Goal: Task Accomplishment & Management: Use online tool/utility

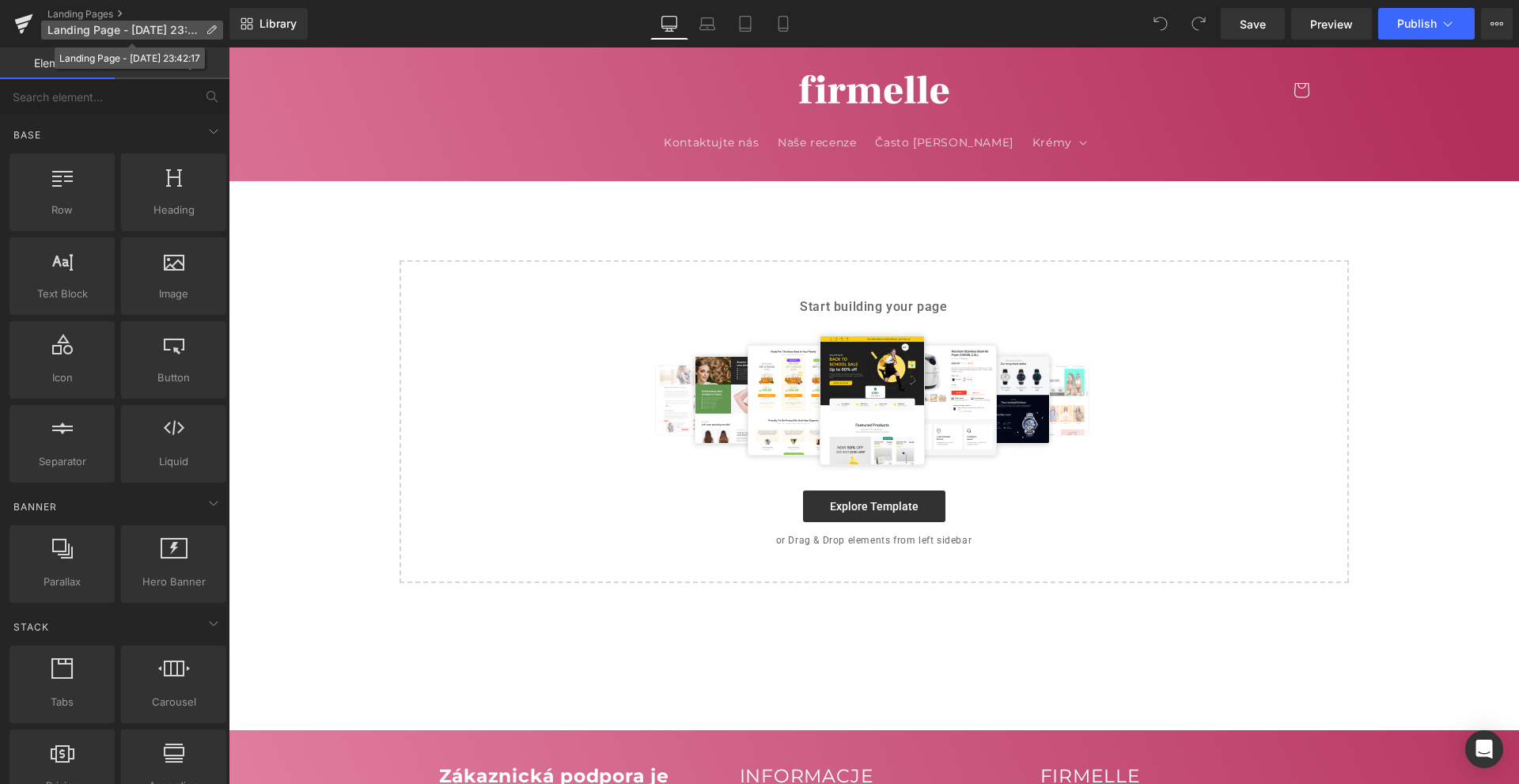
click at [160, 29] on span "Landing Page - [DATE] 23:42:17" at bounding box center [123, 29] width 152 height 12
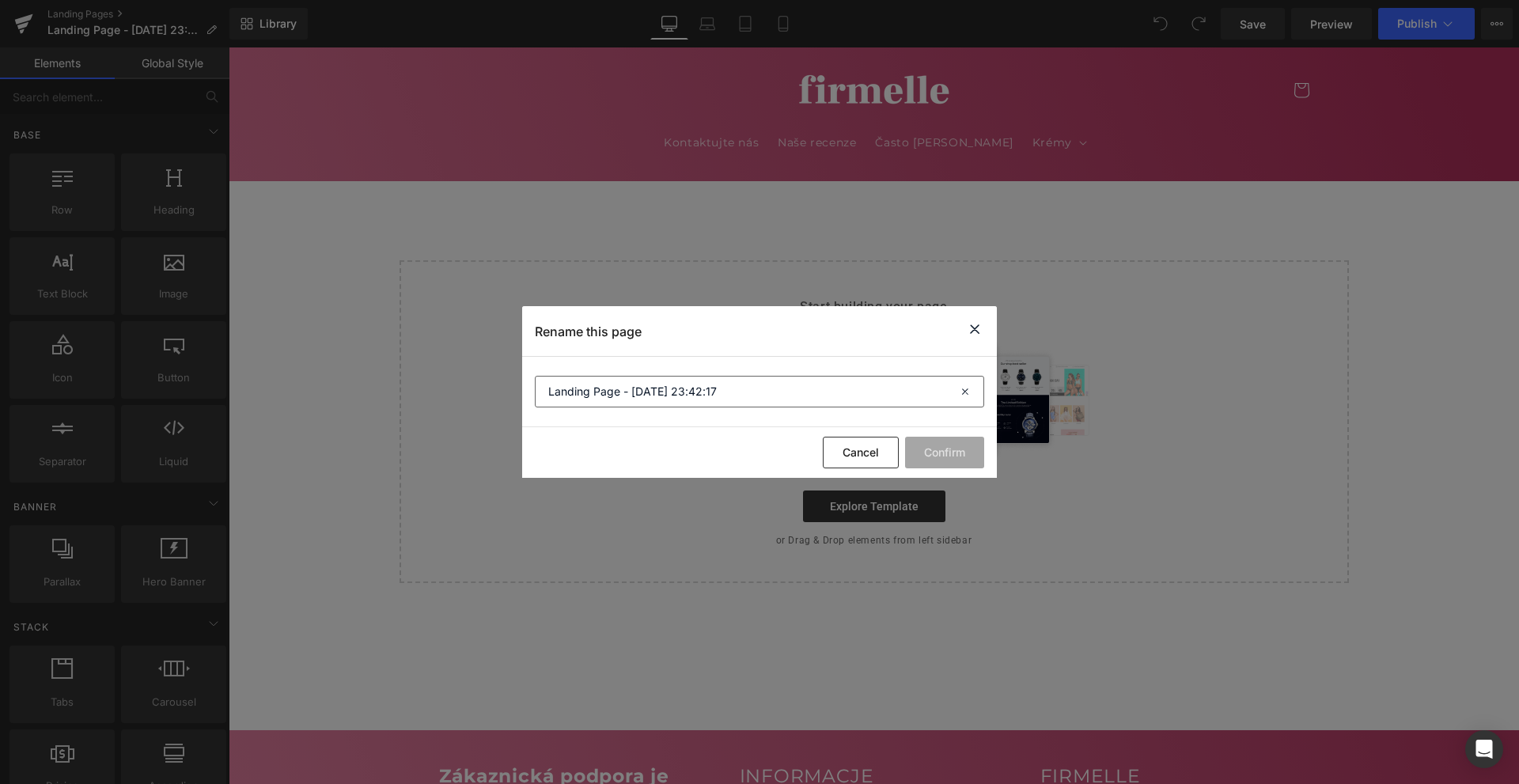
drag, startPoint x: 709, startPoint y: 412, endPoint x: 706, endPoint y: 393, distance: 19.2
click at [707, 404] on section "Landing Page - [DATE] 23:42:17" at bounding box center [760, 392] width 475 height 70
click at [706, 393] on input "Landing Page - [DATE] 23:42:17" at bounding box center [759, 391] width 449 height 31
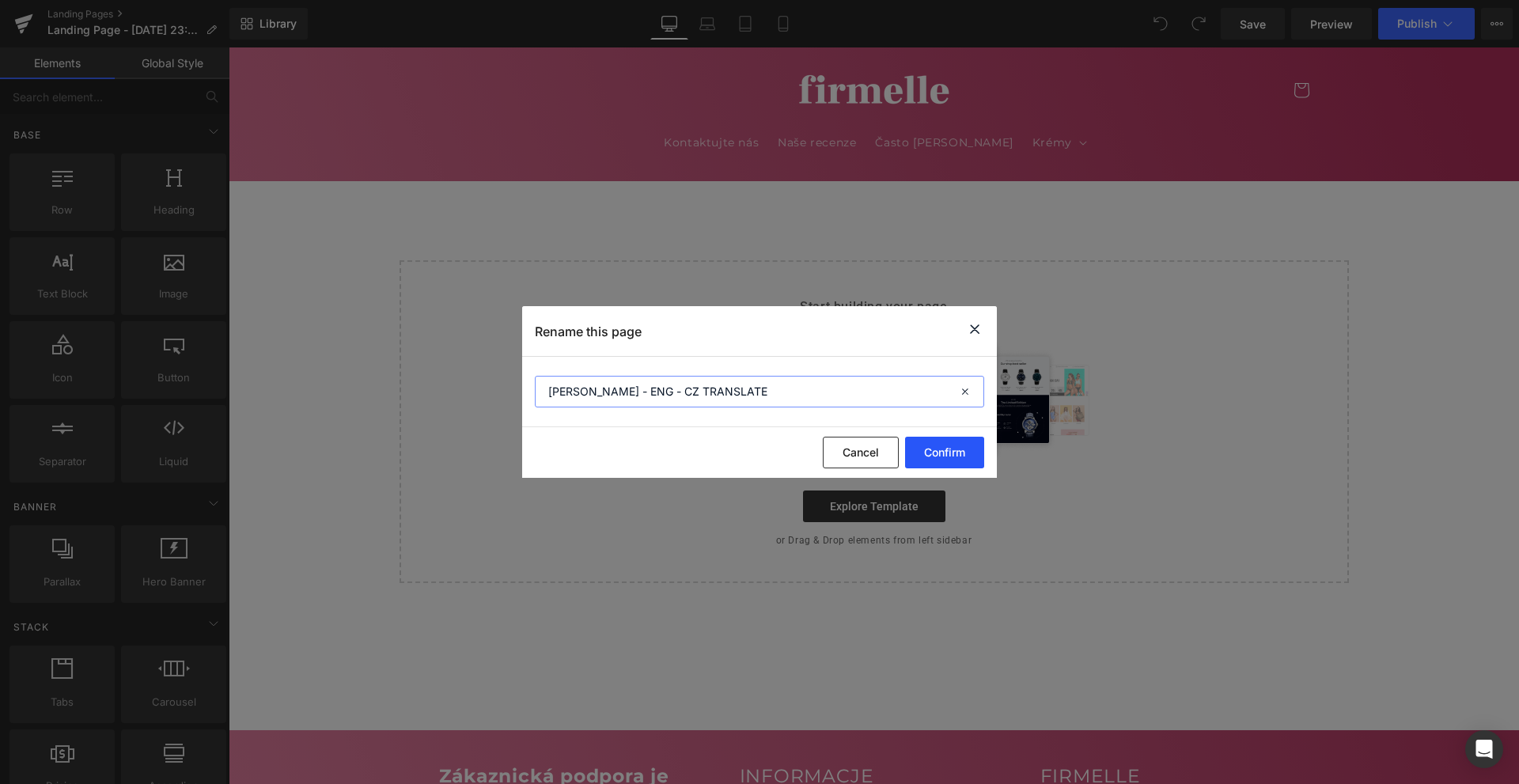
type input "[PERSON_NAME] - ENG - CZ TRANSLATE"
click at [933, 452] on button "Confirm" at bounding box center [945, 452] width 79 height 31
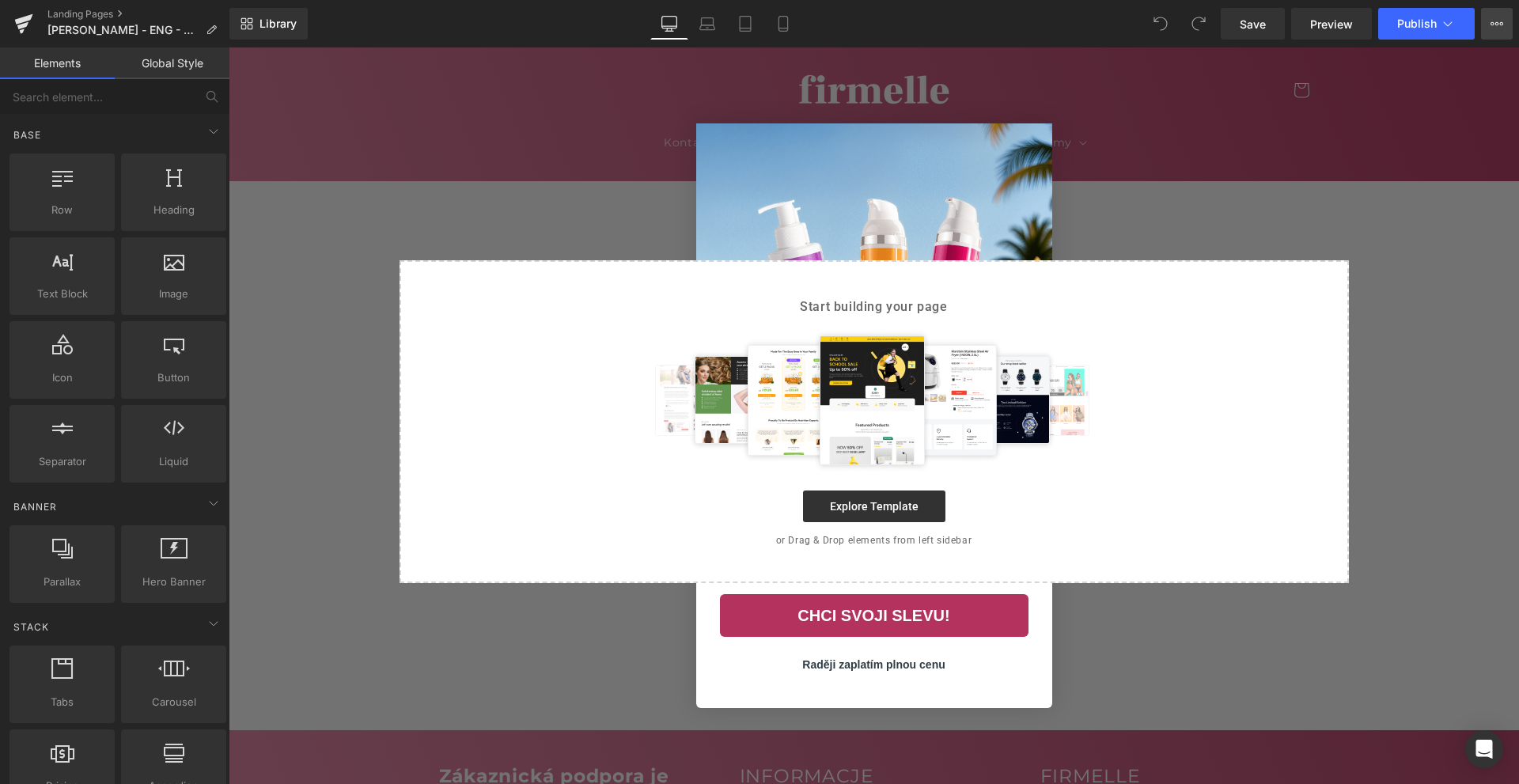
click at [1503, 35] on button "View Live Page View with current Template Save Template to Library Schedule Pub…" at bounding box center [1495, 23] width 31 height 31
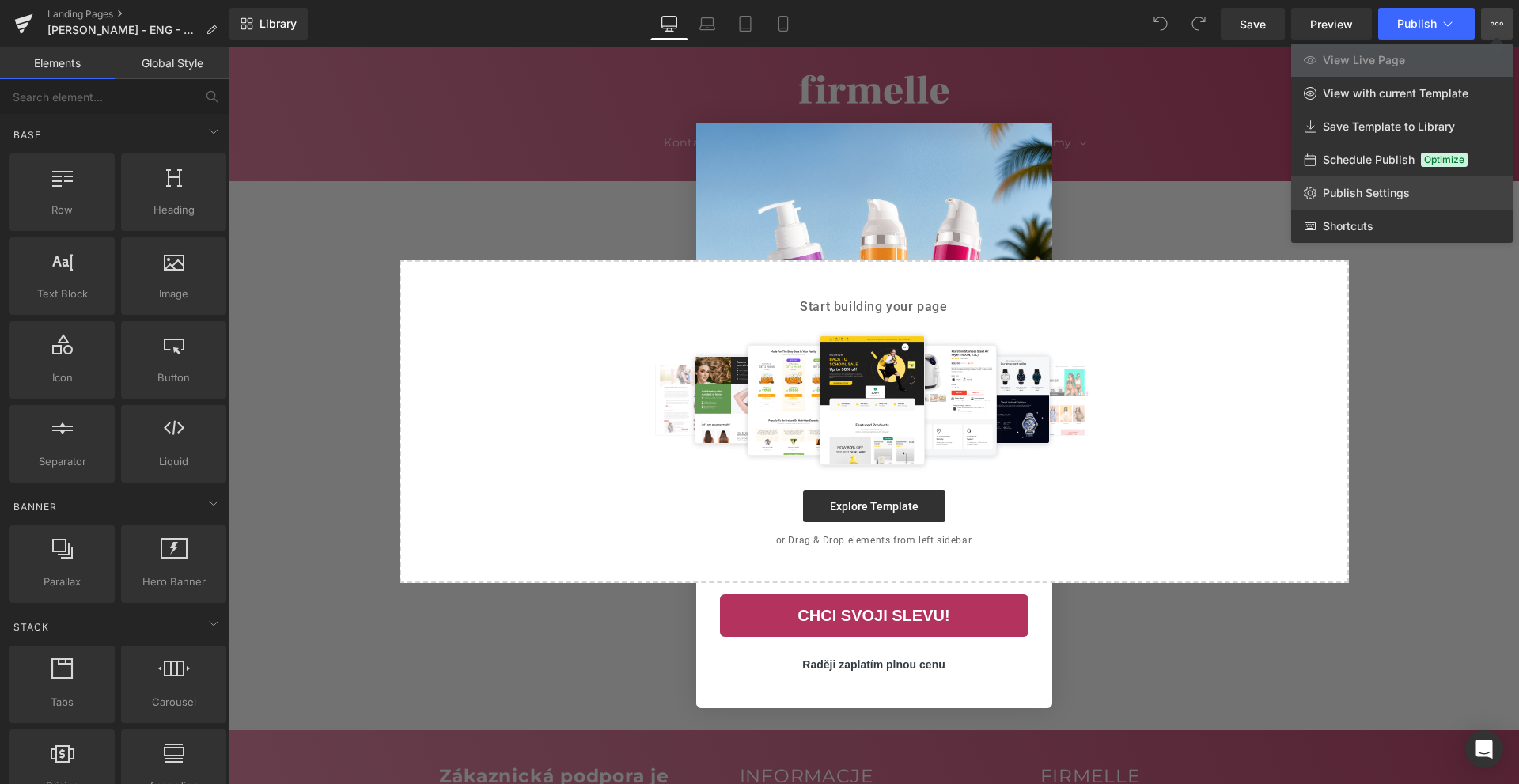
click at [1355, 195] on span "Publish Settings" at bounding box center [1366, 193] width 87 height 14
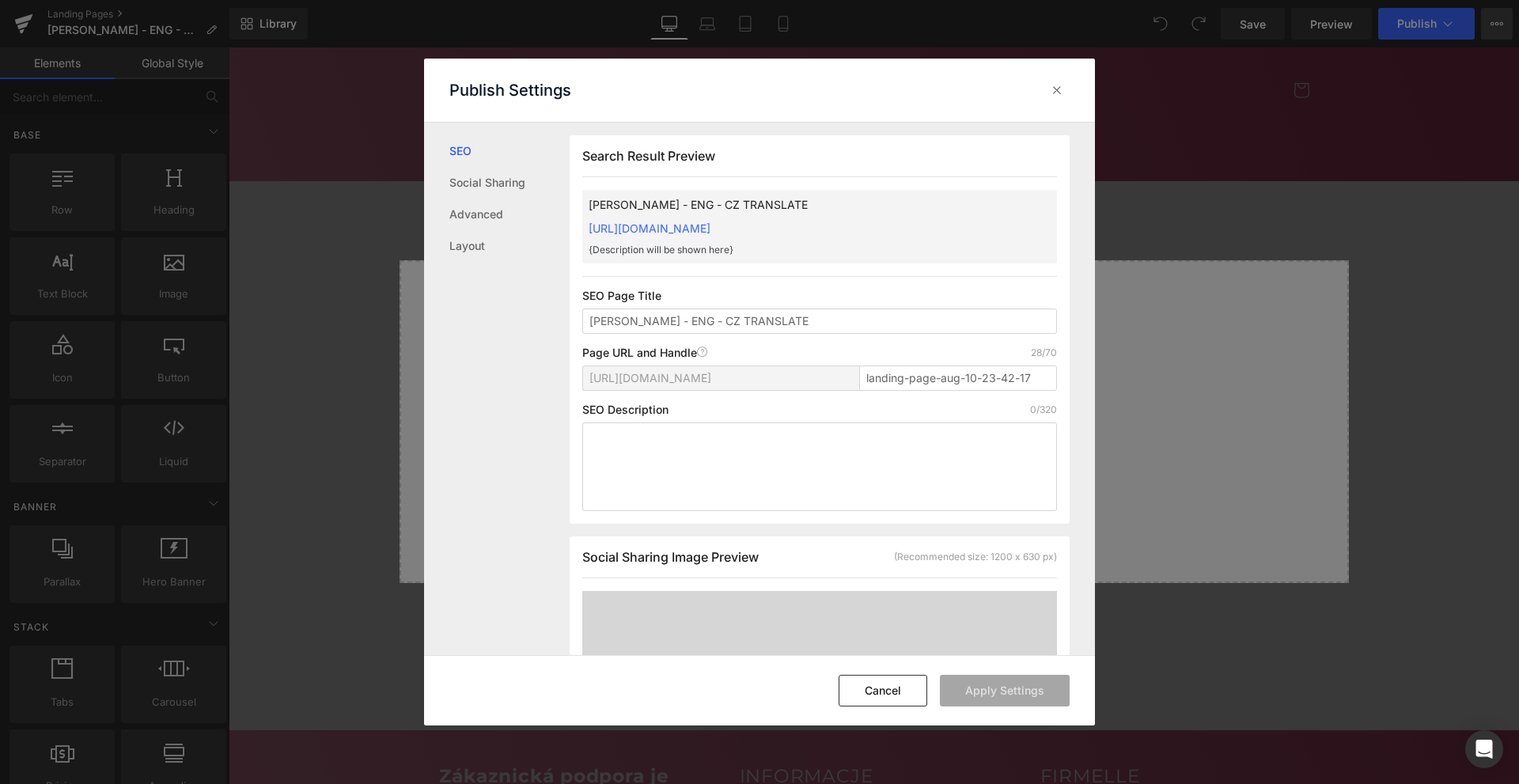
scroll to position [1, 0]
click at [480, 235] on link "Layout" at bounding box center [509, 245] width 120 height 31
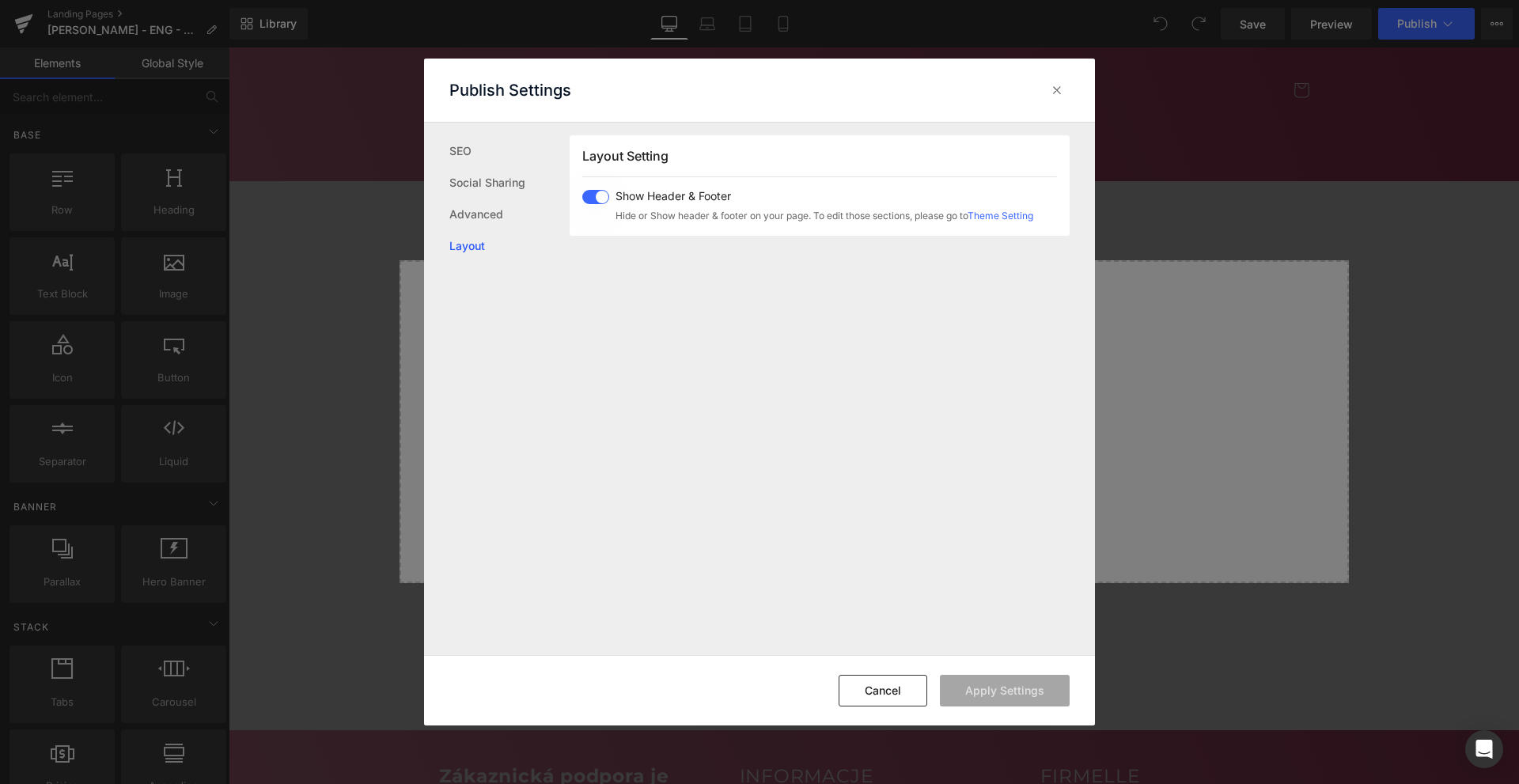
click at [597, 200] on span at bounding box center [595, 197] width 26 height 14
click at [1011, 679] on button "Apply Settings" at bounding box center [1004, 689] width 130 height 31
drag, startPoint x: 1056, startPoint y: 91, endPoint x: 111, endPoint y: 40, distance: 946.4
click at [1056, 91] on icon at bounding box center [1056, 90] width 16 height 16
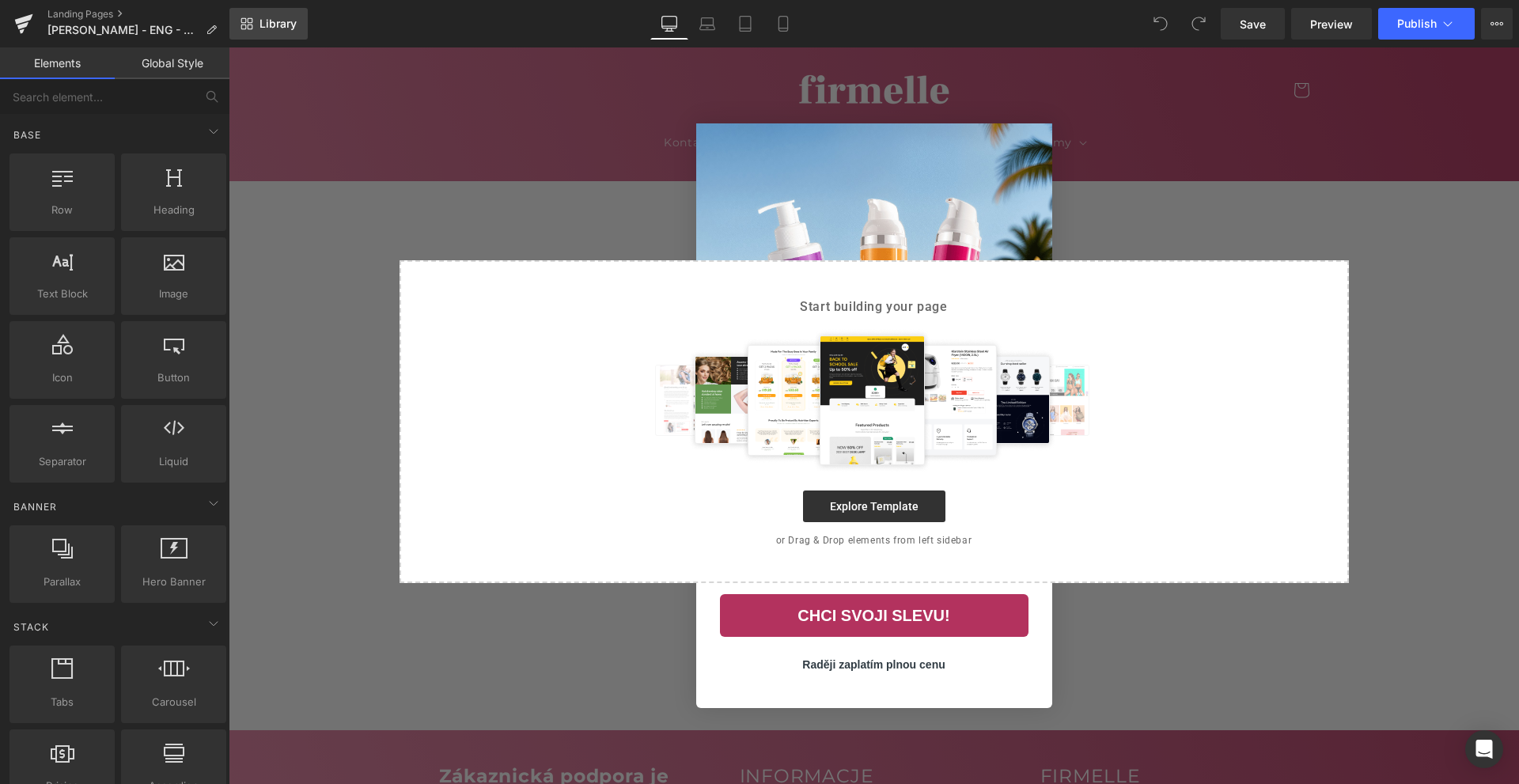
click at [297, 23] on span "Library" at bounding box center [277, 24] width 37 height 14
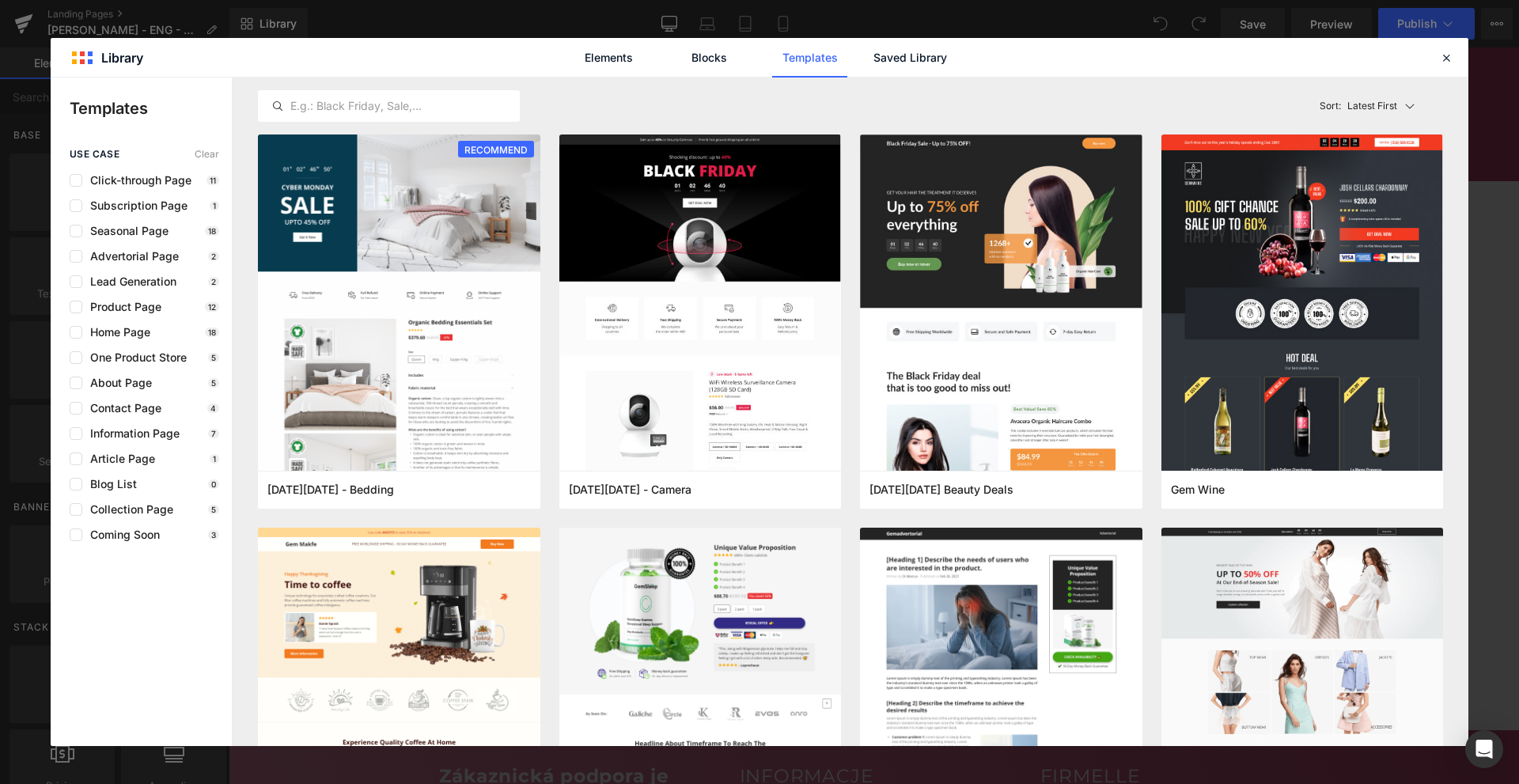
click at [867, 62] on div "Elements Blocks Templates Saved Library" at bounding box center [759, 58] width 402 height 40
click at [882, 62] on link "Saved Library" at bounding box center [909, 58] width 75 height 40
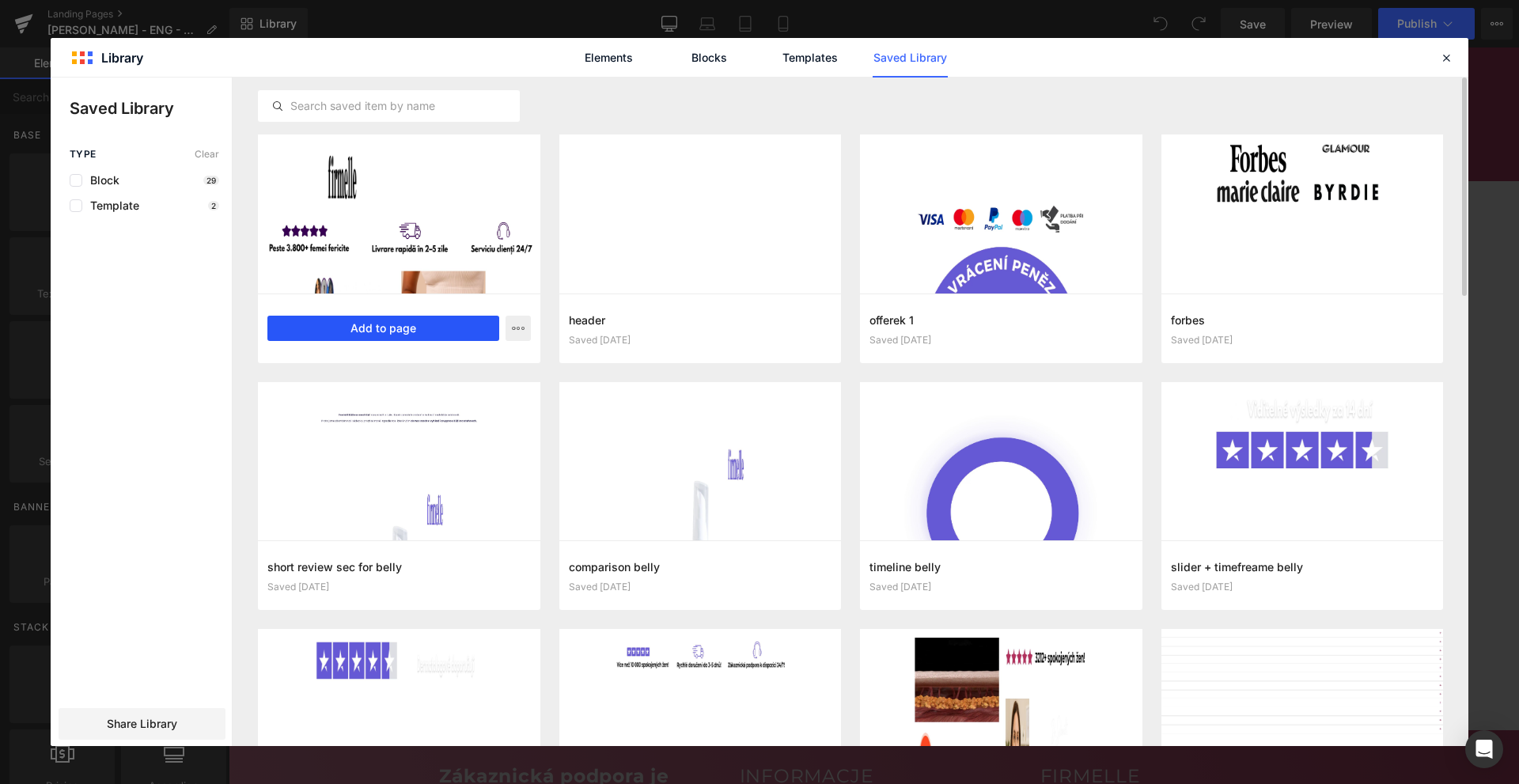
click at [400, 330] on button "Add to page" at bounding box center [383, 328] width 232 height 26
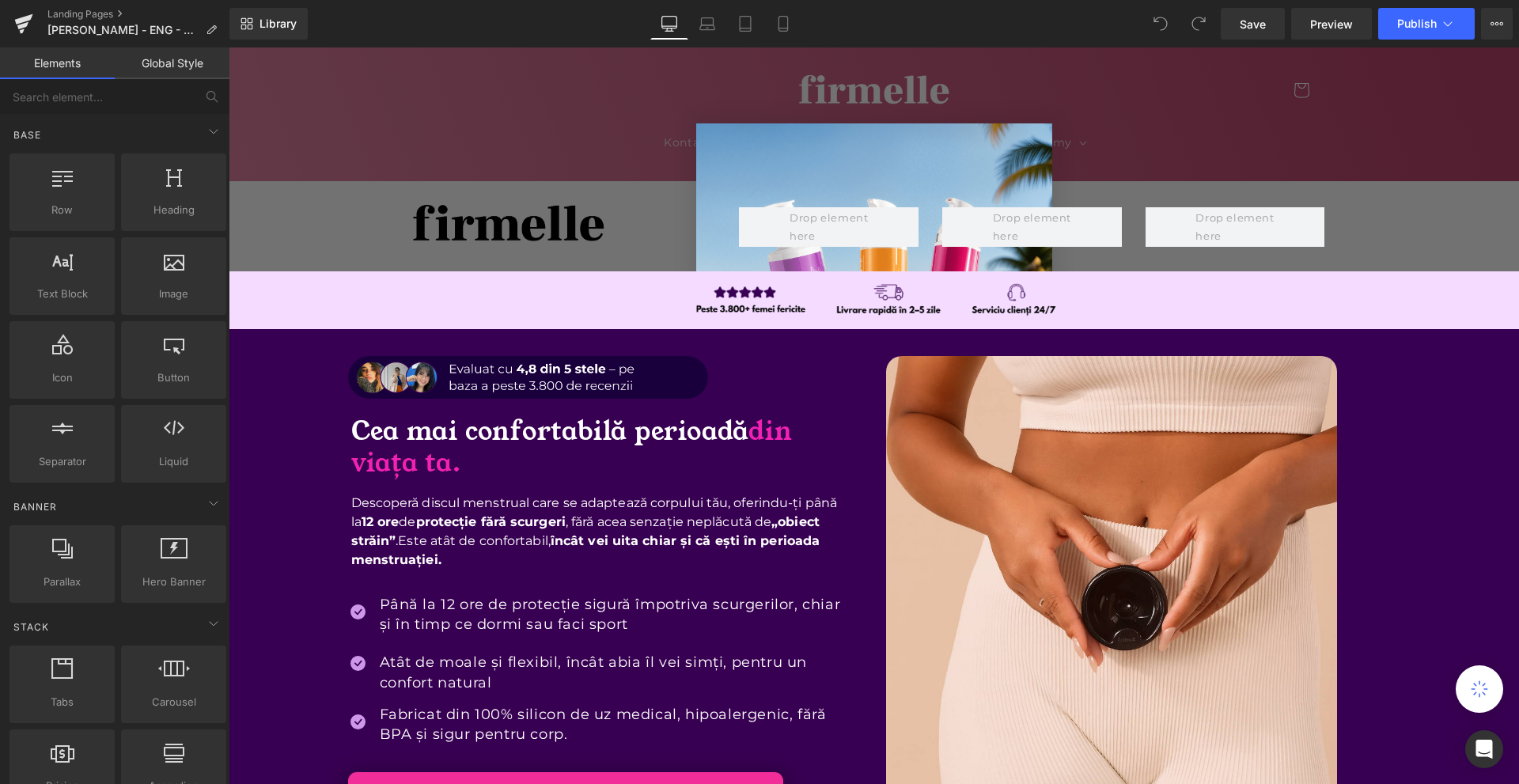
click at [1258, 174] on div "Close dialog Překvapíme tě 10% slevou! Zadej svůj e-mail... CHCI SVOJI SLEVU! R…" at bounding box center [874, 415] width 1290 height 737
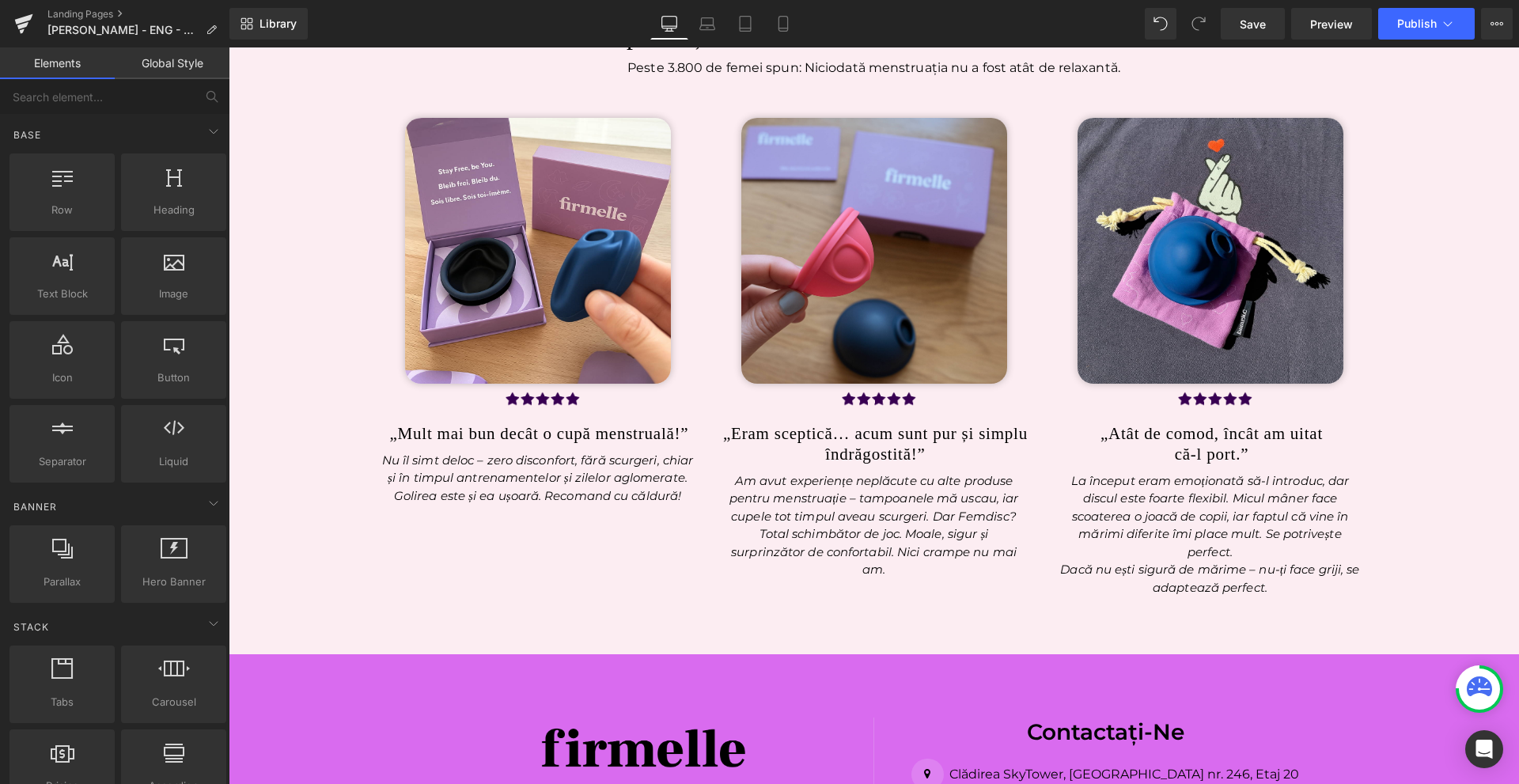
scroll to position [9920, 0]
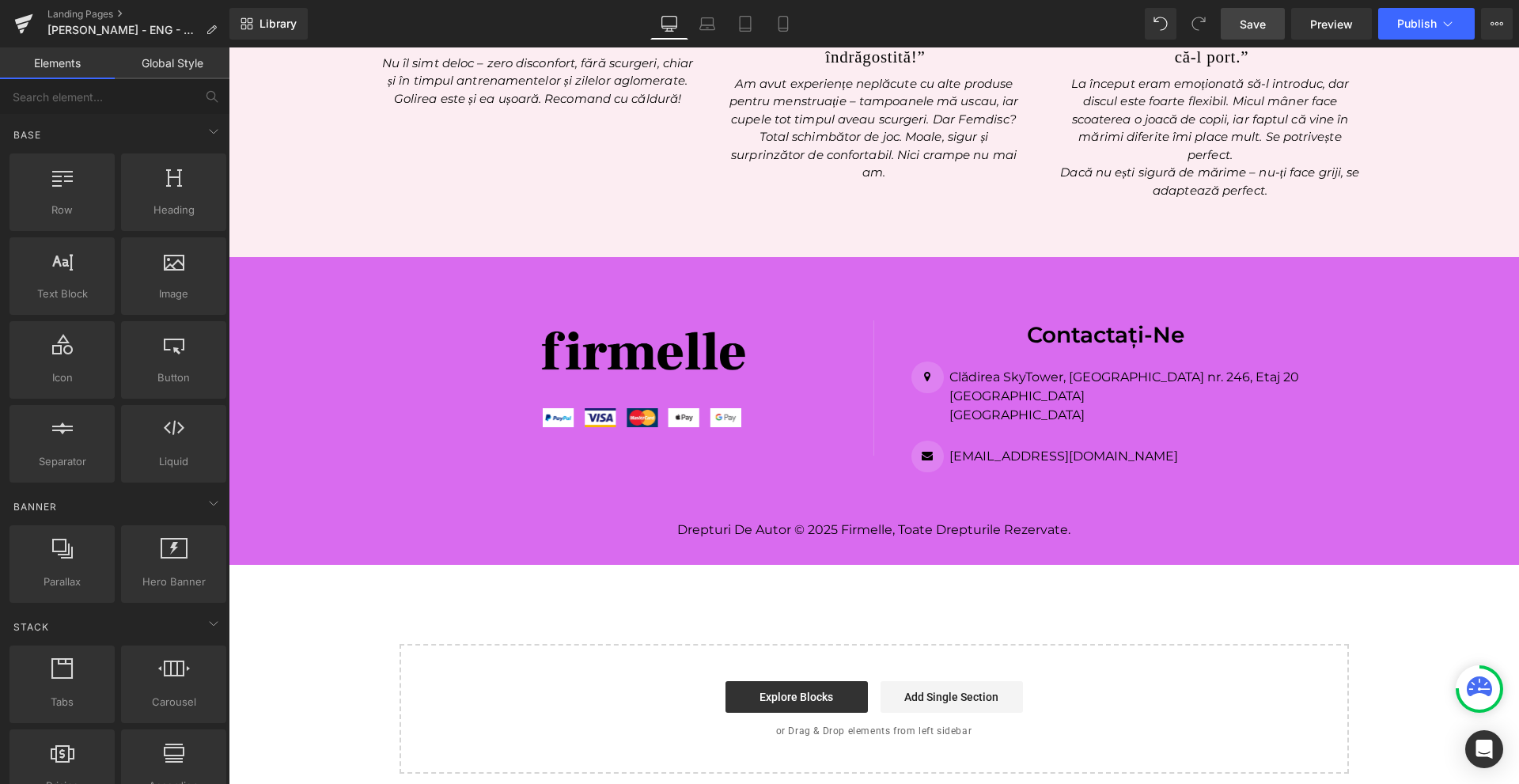
click at [1246, 21] on span "Save" at bounding box center [1252, 25] width 26 height 17
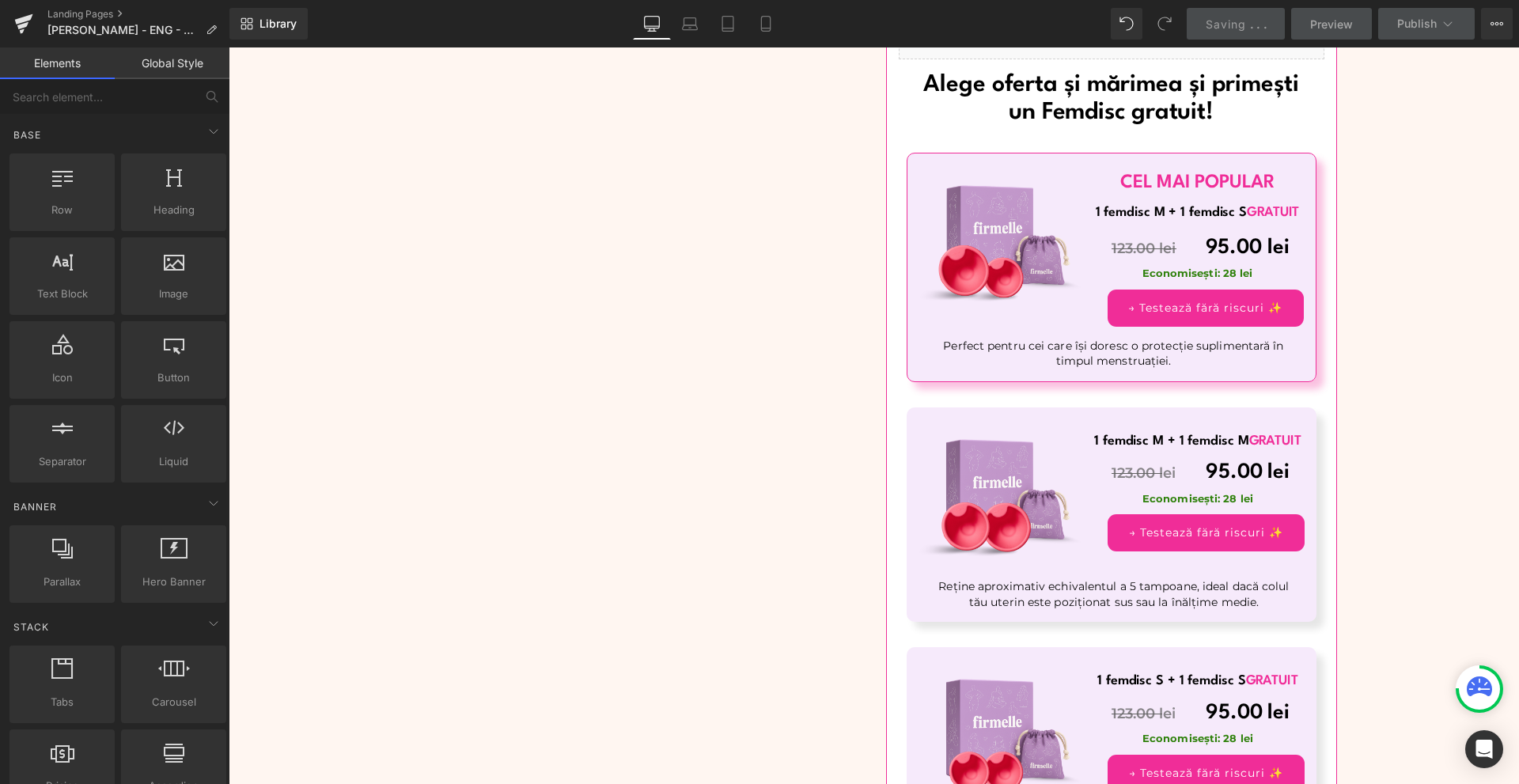
scroll to position [6203, 0]
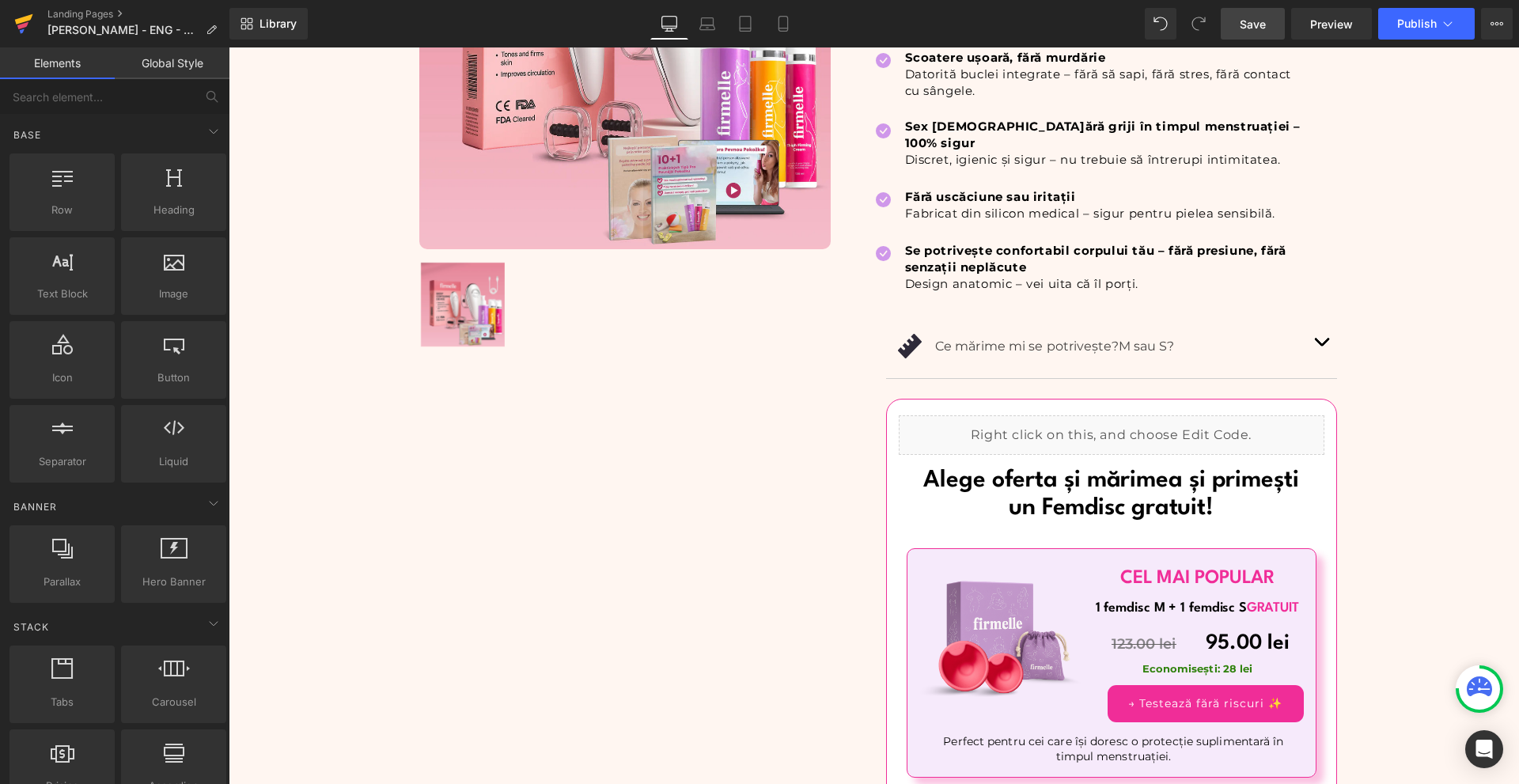
click at [27, 28] on icon at bounding box center [24, 24] width 19 height 40
